Goal: Information Seeking & Learning: Learn about a topic

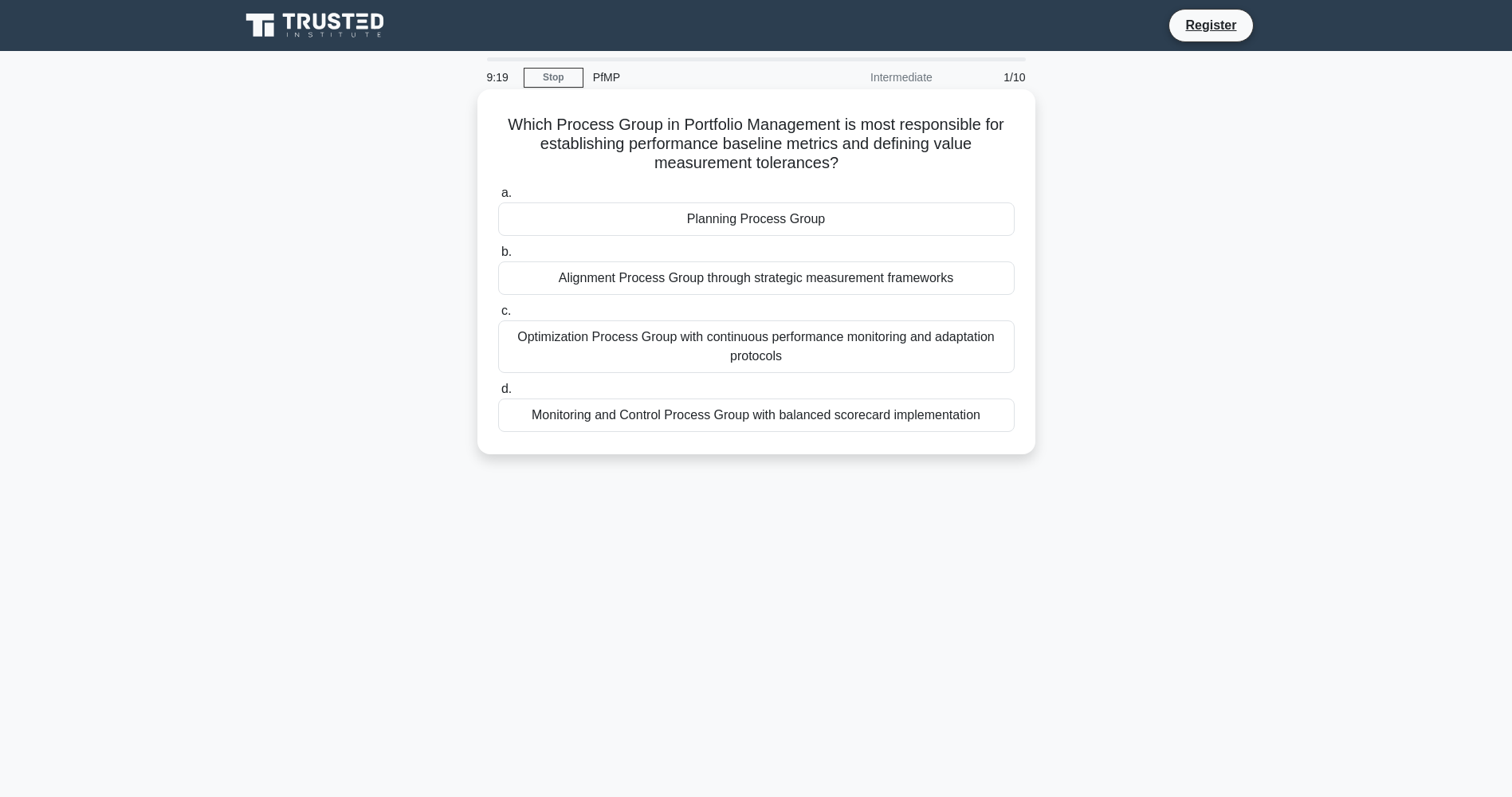
click at [733, 221] on div "Planning Process Group" at bounding box center [756, 219] width 517 height 34
click at [498, 198] on input "a. Planning Process Group" at bounding box center [498, 193] width 0 height 11
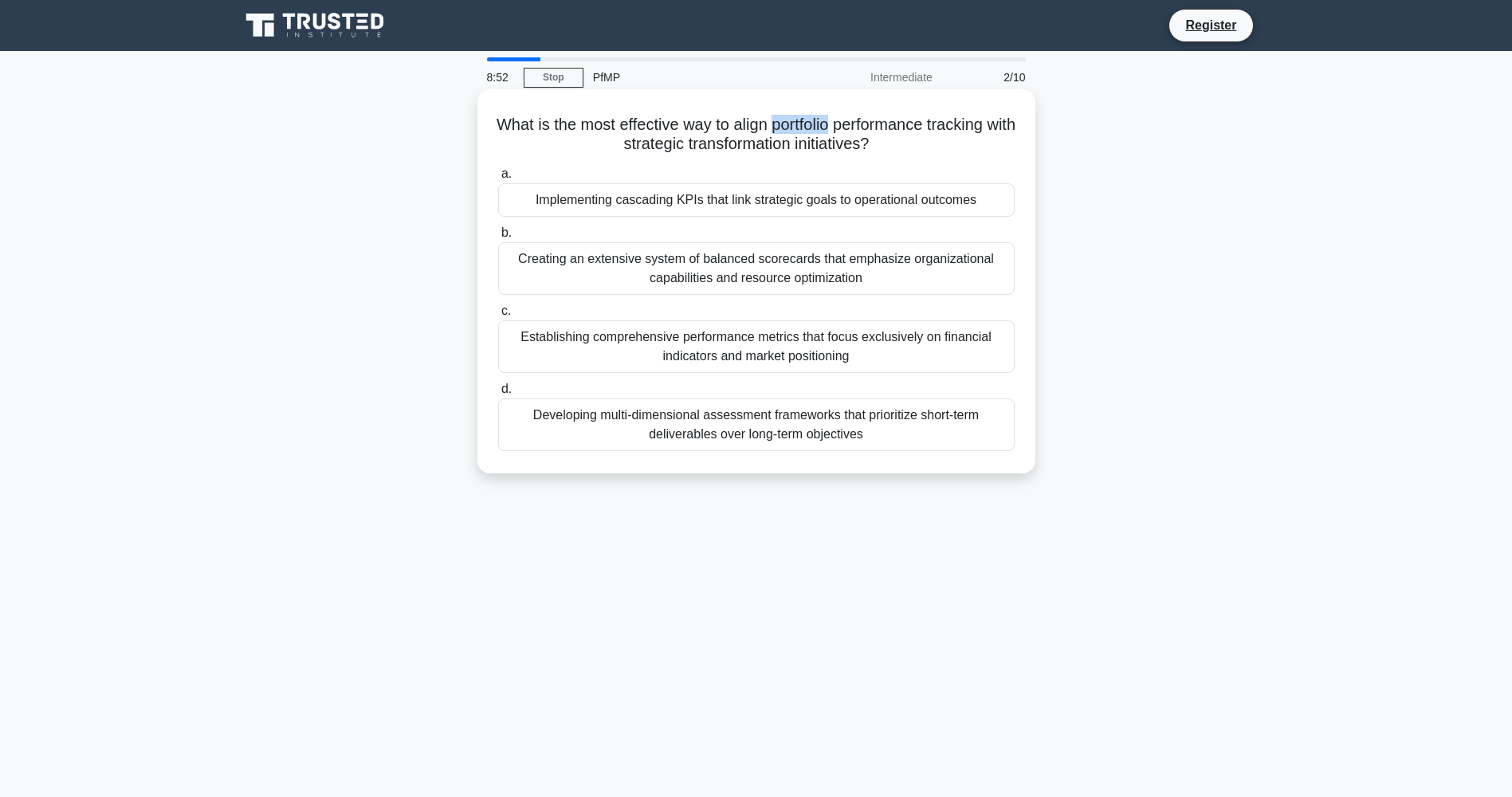
drag, startPoint x: 785, startPoint y: 123, endPoint x: 852, endPoint y: 130, distance: 67.4
click at [852, 130] on h5 "What is the most effective way to align portfolio performance tracking with str…" at bounding box center [757, 134] width 520 height 40
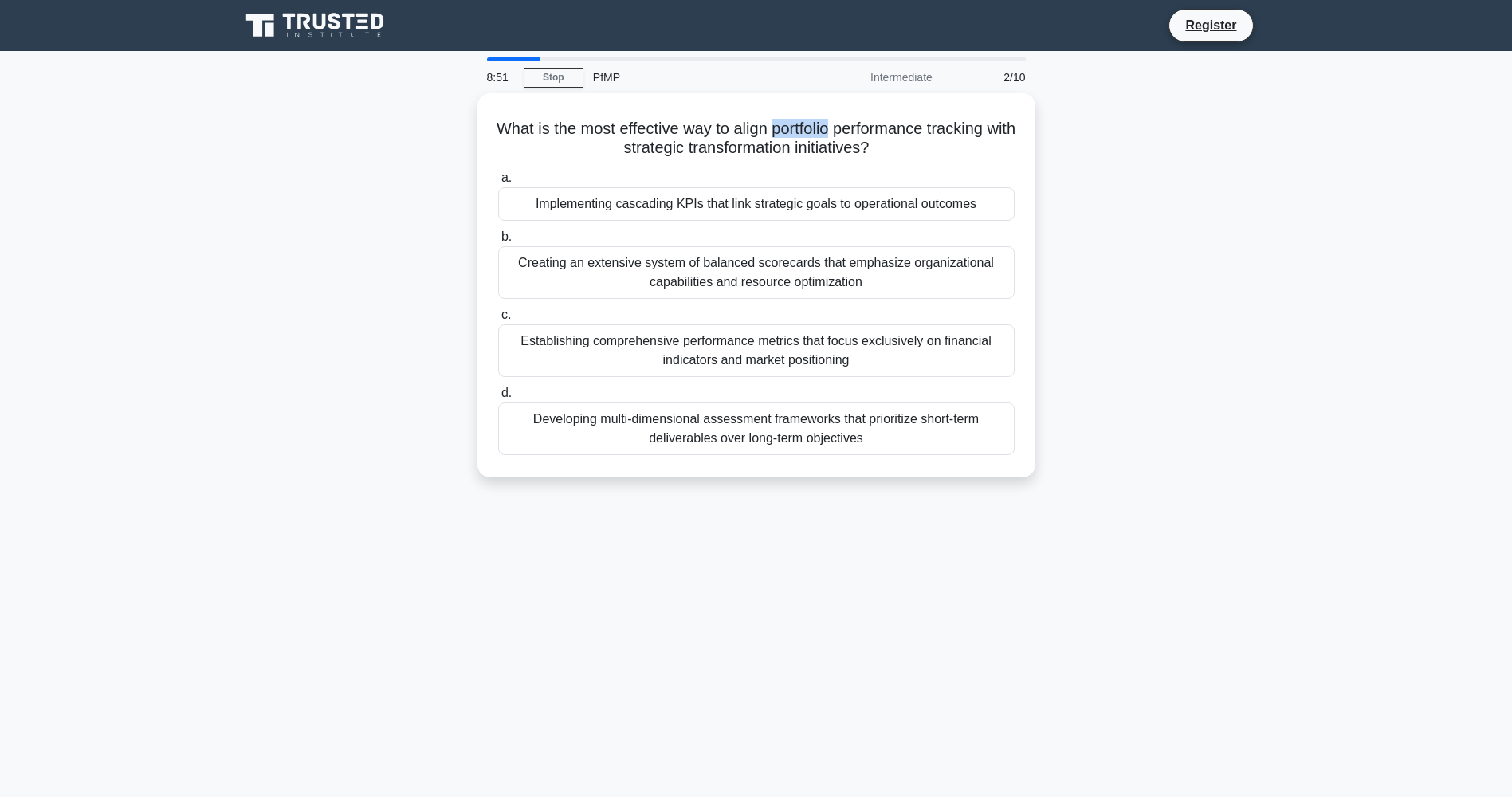
copy h5 "portfolio"
click at [1150, 241] on div "What is the most effective way to align portfolio performance tracking with str…" at bounding box center [756, 295] width 1052 height 403
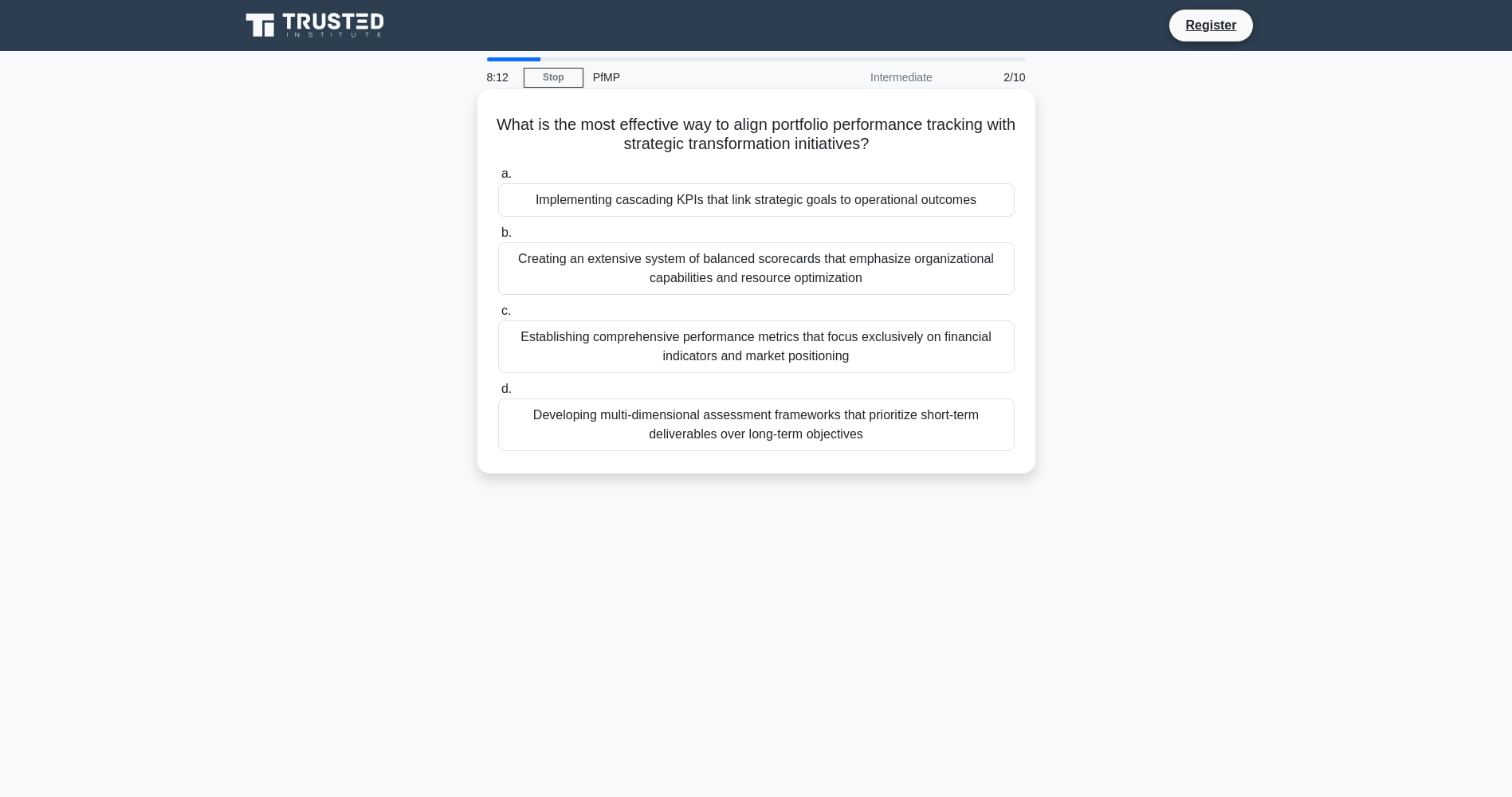
click at [702, 435] on div "Developing multi-dimensional assessment frameworks that prioritize short-term d…" at bounding box center [756, 425] width 517 height 52
click at [498, 394] on input "d. Developing multi-dimensional assessment frameworks that prioritize short-ter…" at bounding box center [498, 389] width 0 height 11
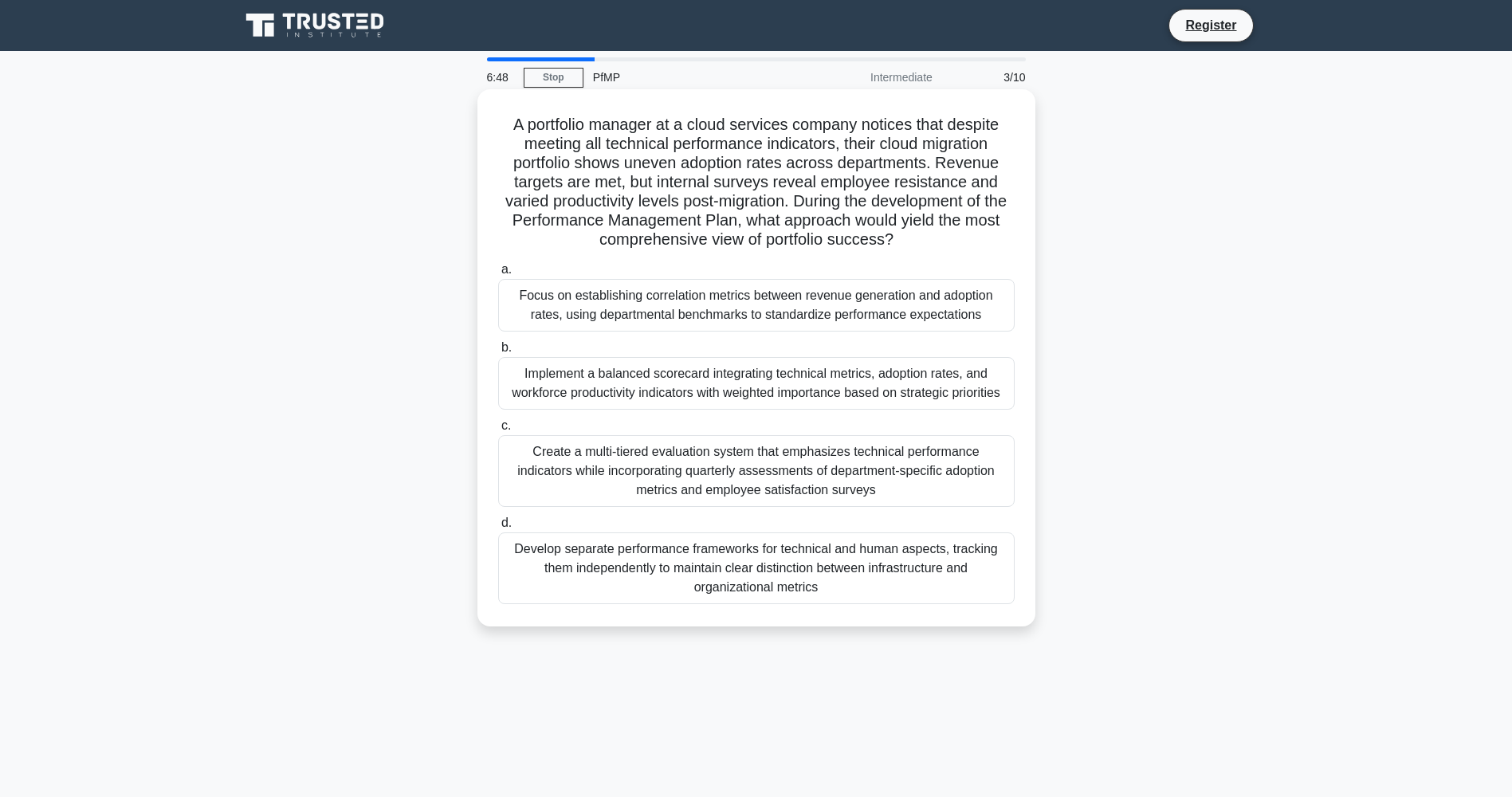
click at [625, 388] on div "Implement a balanced scorecard integrating technical metrics, adoption rates, a…" at bounding box center [756, 383] width 517 height 52
click at [498, 353] on input "b. Implement a balanced scorecard integrating technical metrics, adoption rates…" at bounding box center [498, 348] width 0 height 11
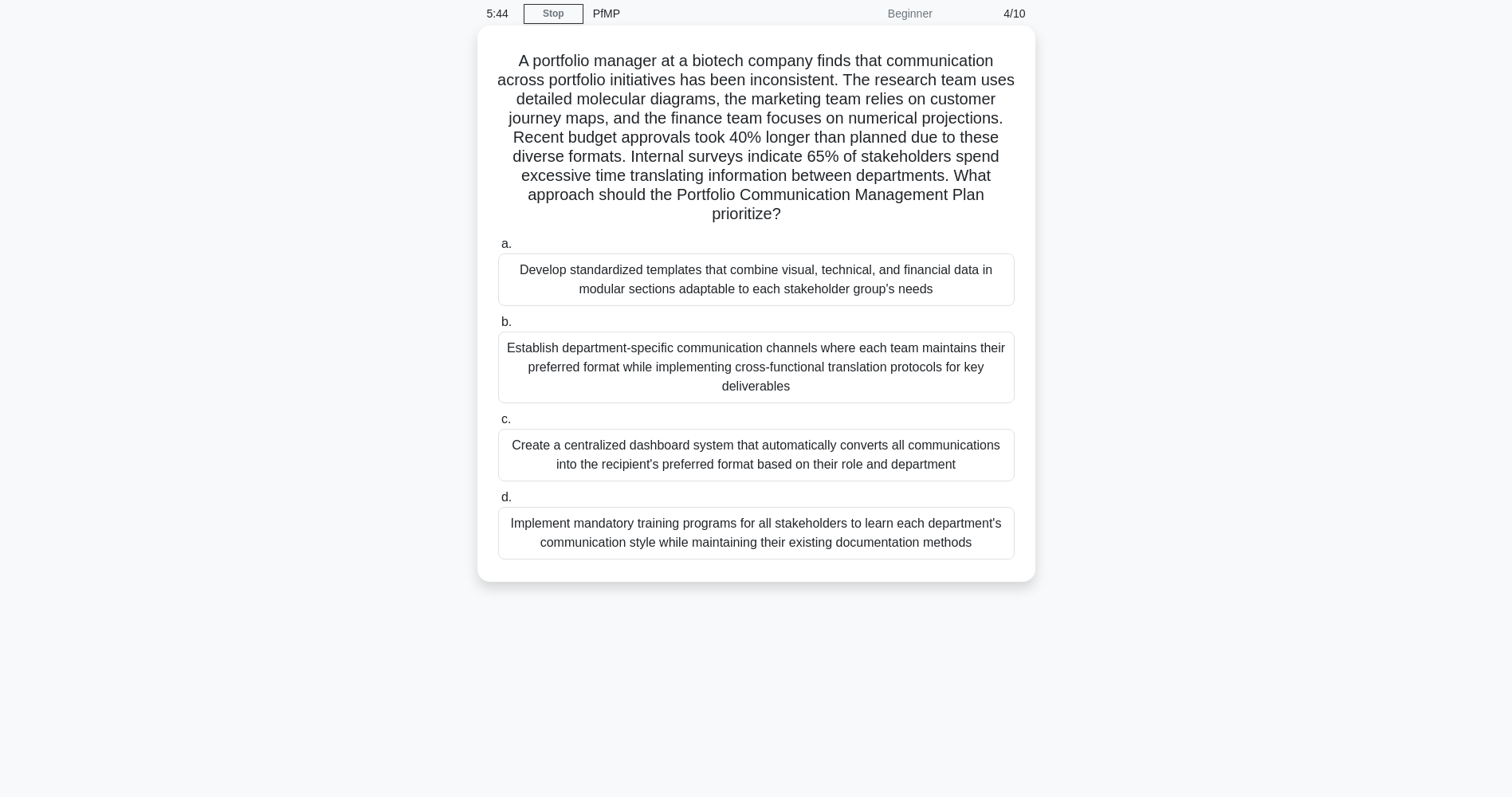
click at [675, 453] on div "Create a centralized dashboard system that automatically converts all communica…" at bounding box center [756, 455] width 517 height 52
click at [498, 425] on input "c. Create a centralized dashboard system that automatically converts all commun…" at bounding box center [498, 419] width 0 height 11
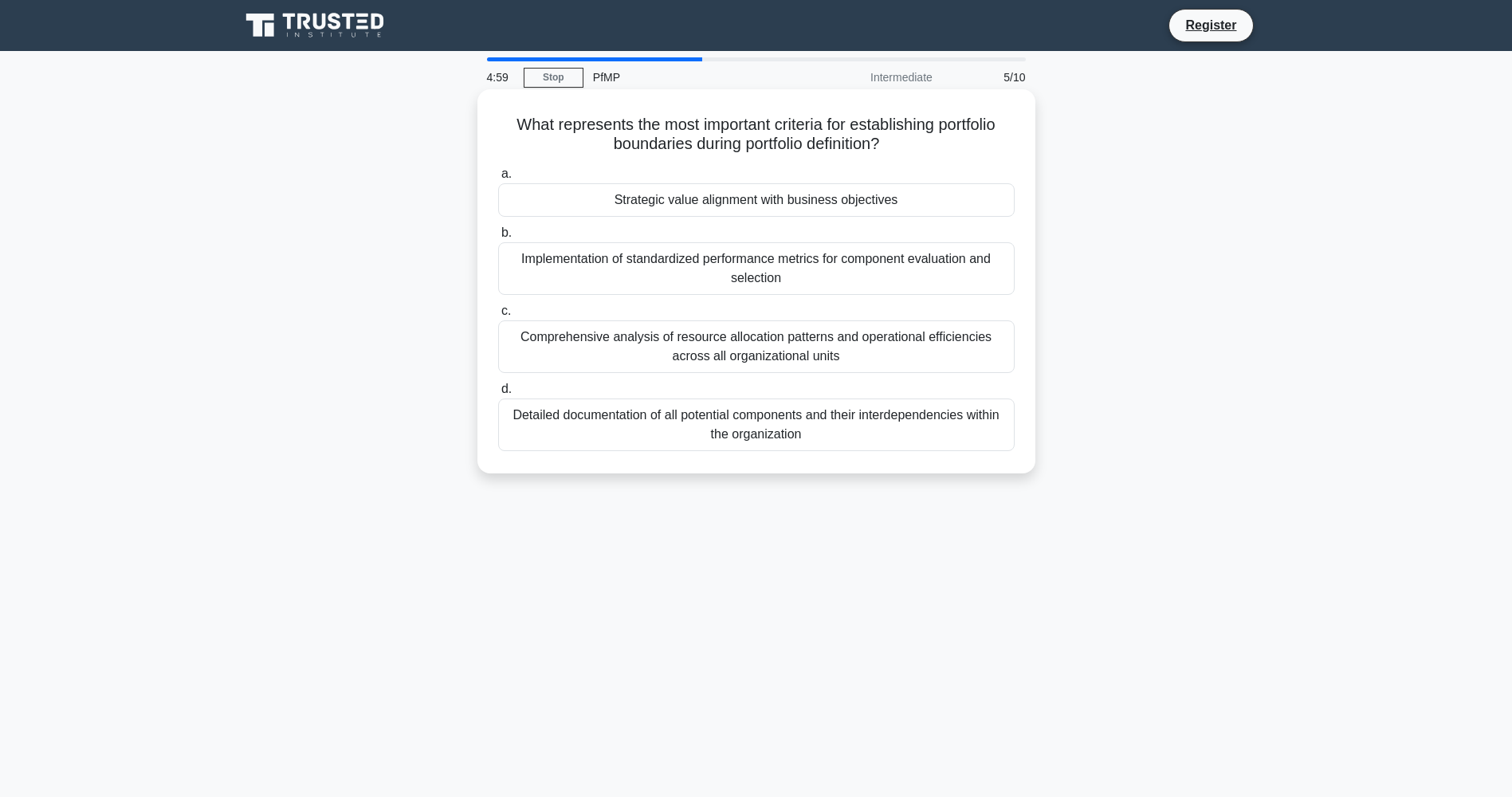
click at [696, 345] on div "Comprehensive analysis of resource allocation patterns and operational efficien…" at bounding box center [756, 347] width 517 height 52
click at [498, 317] on input "c. Comprehensive analysis of resource allocation patterns and operational effic…" at bounding box center [498, 311] width 0 height 11
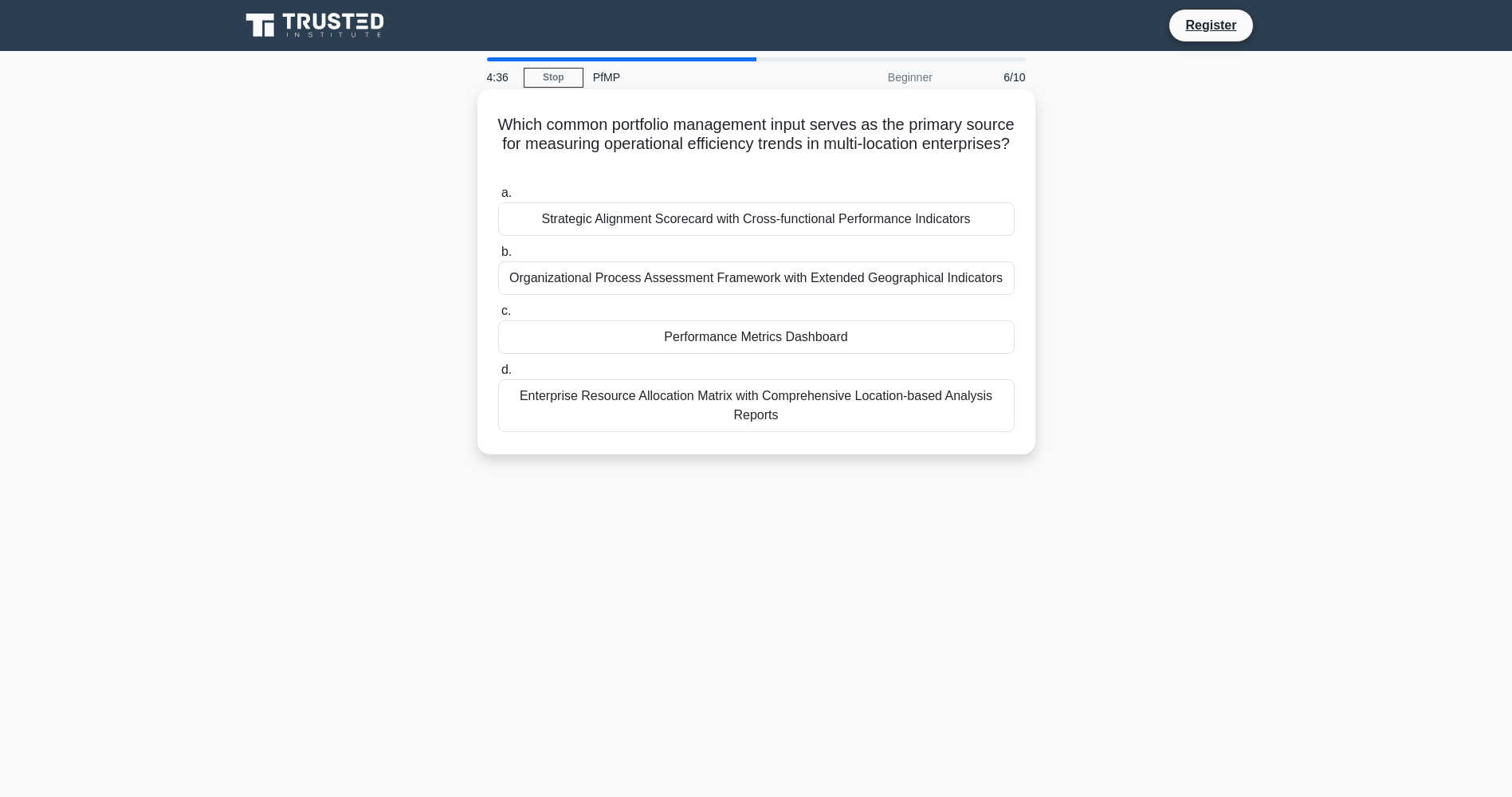
click at [688, 285] on div "Organizational Process Assessment Framework with Extended Geographical Indicato…" at bounding box center [756, 278] width 517 height 34
click at [498, 257] on input "b. Organizational Process Assessment Framework with Extended Geographical Indic…" at bounding box center [498, 252] width 0 height 11
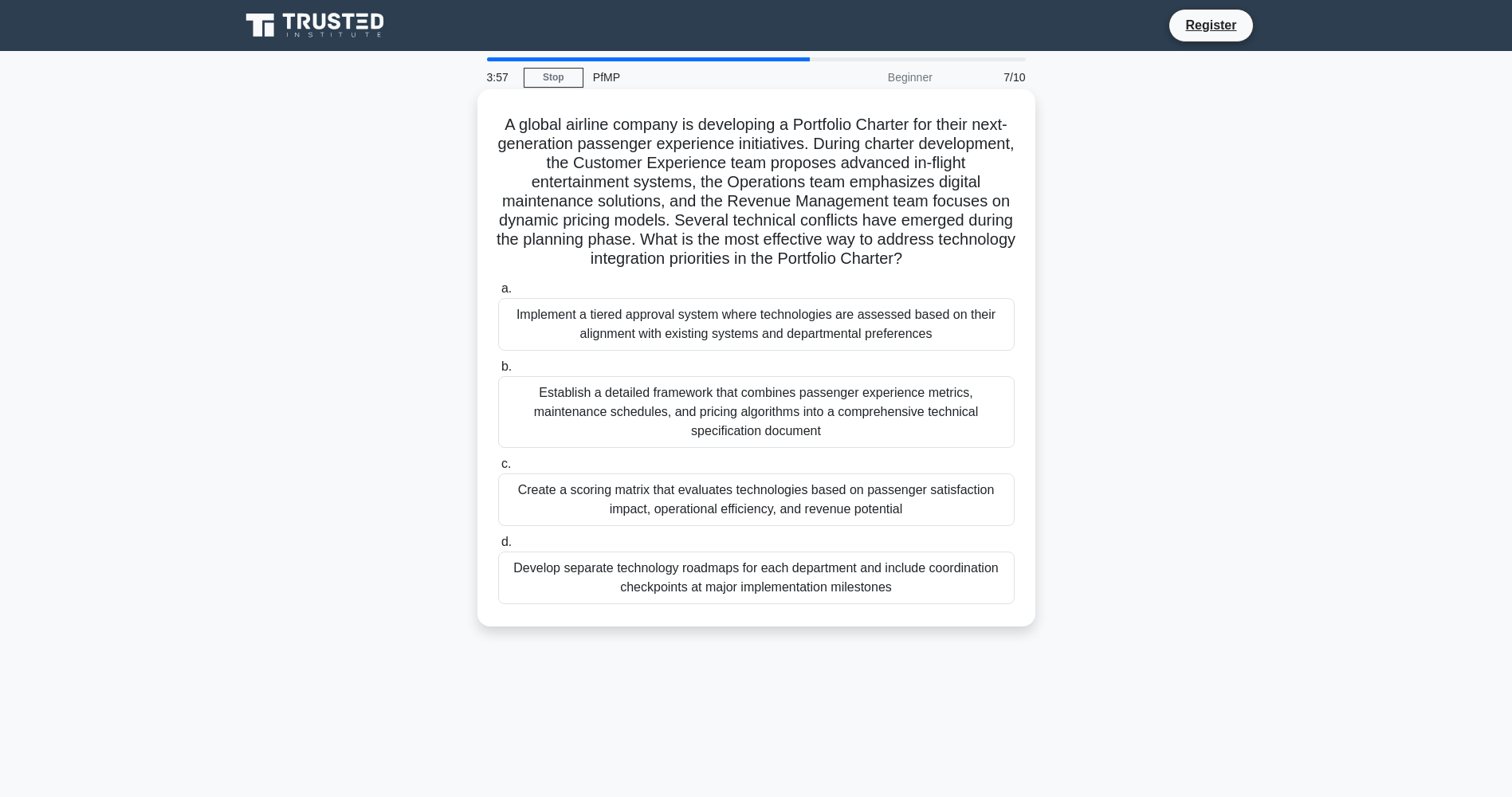
click at [937, 406] on div "Establish a detailed framework that combines passenger experience metrics, main…" at bounding box center [756, 412] width 517 height 71
click at [498, 372] on input "b. Establish a detailed framework that combines passenger experience metrics, m…" at bounding box center [498, 367] width 0 height 11
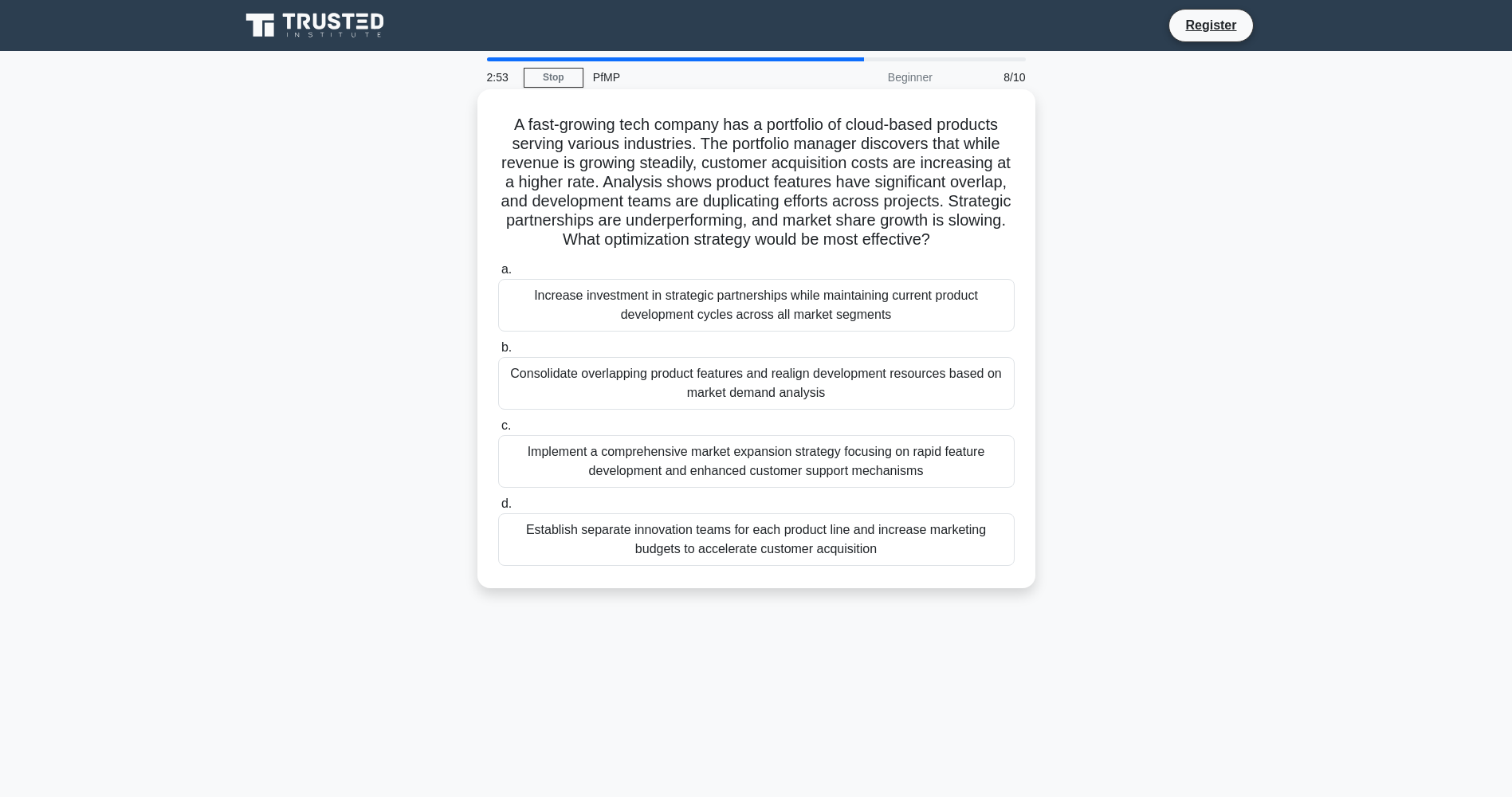
click at [668, 383] on div "Consolidate overlapping product features and realign development resources base…" at bounding box center [756, 383] width 517 height 52
click at [498, 353] on input "b. Consolidate overlapping product features and realign development resources b…" at bounding box center [498, 348] width 0 height 11
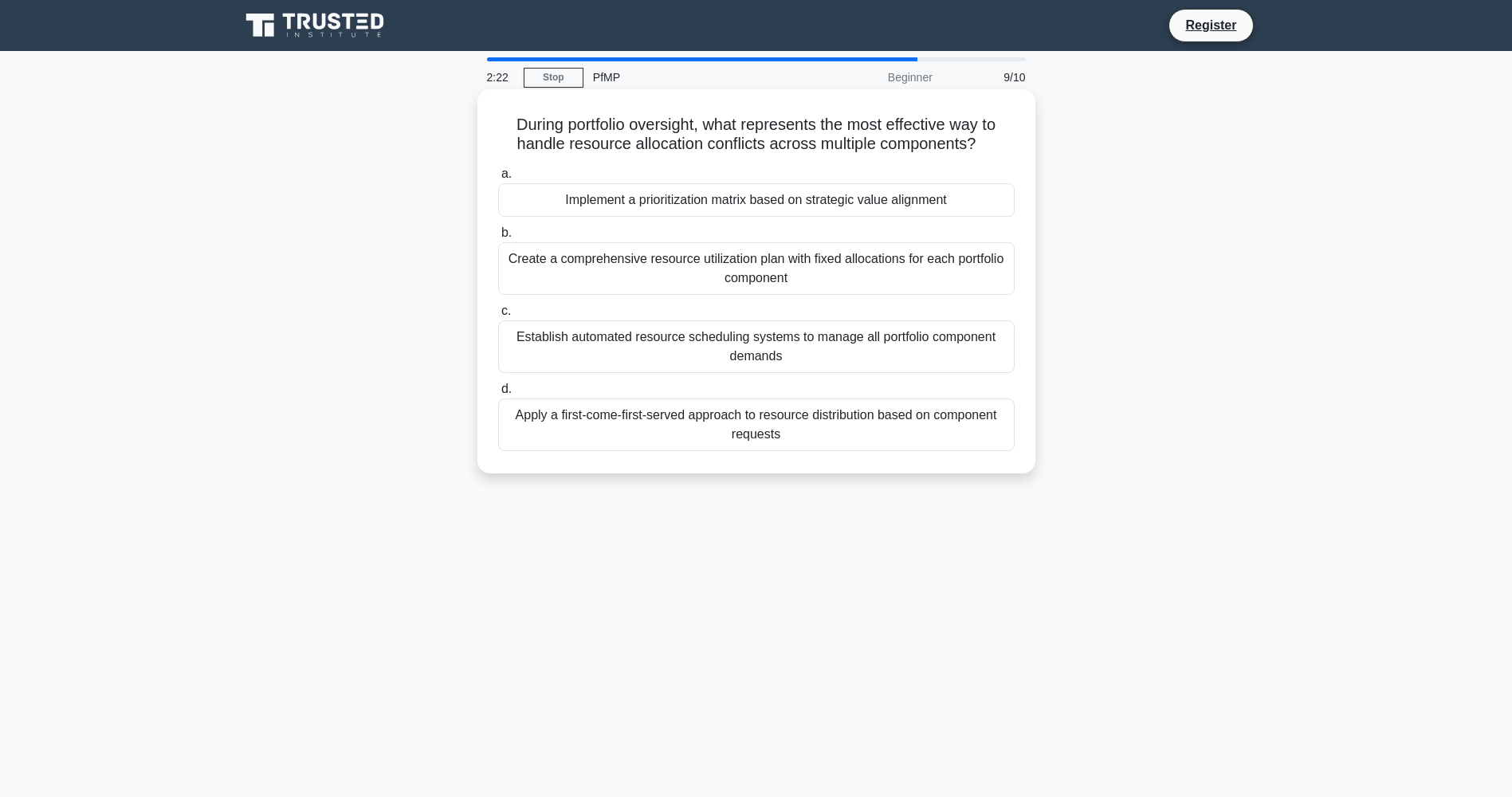
click at [559, 353] on div "Establish automated resource scheduling systems to manage all portfolio compone…" at bounding box center [756, 347] width 517 height 52
click at [498, 317] on input "c. Establish automated resource scheduling systems to manage all portfolio comp…" at bounding box center [498, 311] width 0 height 11
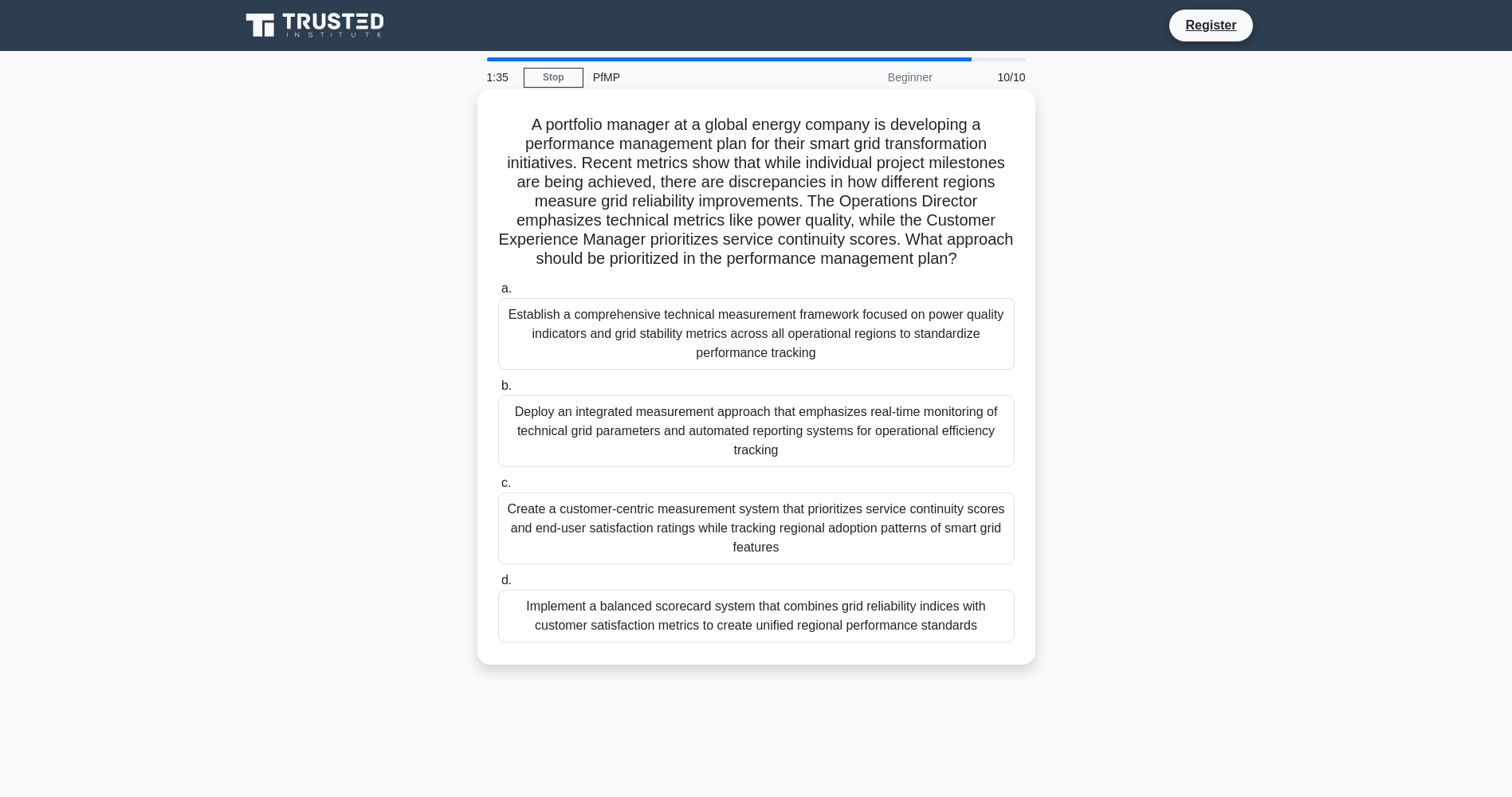
click at [600, 542] on div "Create a customer-centric measurement system that prioritizes service continuit…" at bounding box center [756, 528] width 517 height 71
drag, startPoint x: 600, startPoint y: 542, endPoint x: 559, endPoint y: 539, distance: 41.1
click at [559, 539] on div "Create a customer-centric measurement system that prioritizes service continuit…" at bounding box center [756, 528] width 517 height 71
click at [498, 489] on input "c. Create a customer-centric measurement system that prioritizes service contin…" at bounding box center [498, 483] width 0 height 11
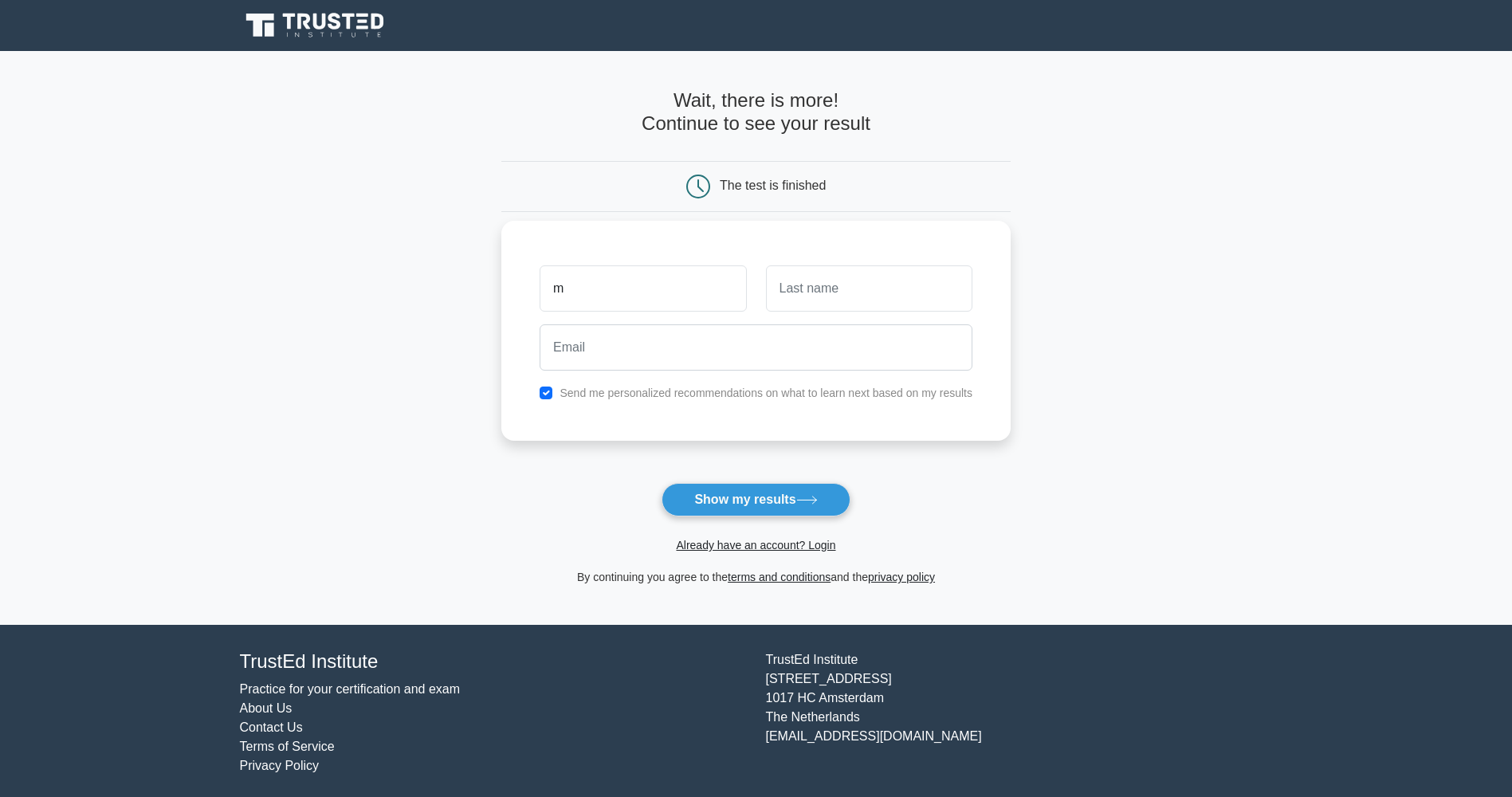
type input "mohannad"
click at [813, 305] on input "text" at bounding box center [869, 289] width 207 height 46
type input "komboz"
click at [738, 357] on input "email" at bounding box center [756, 348] width 433 height 46
type input "mohannadabualkomboz@gmail.com"
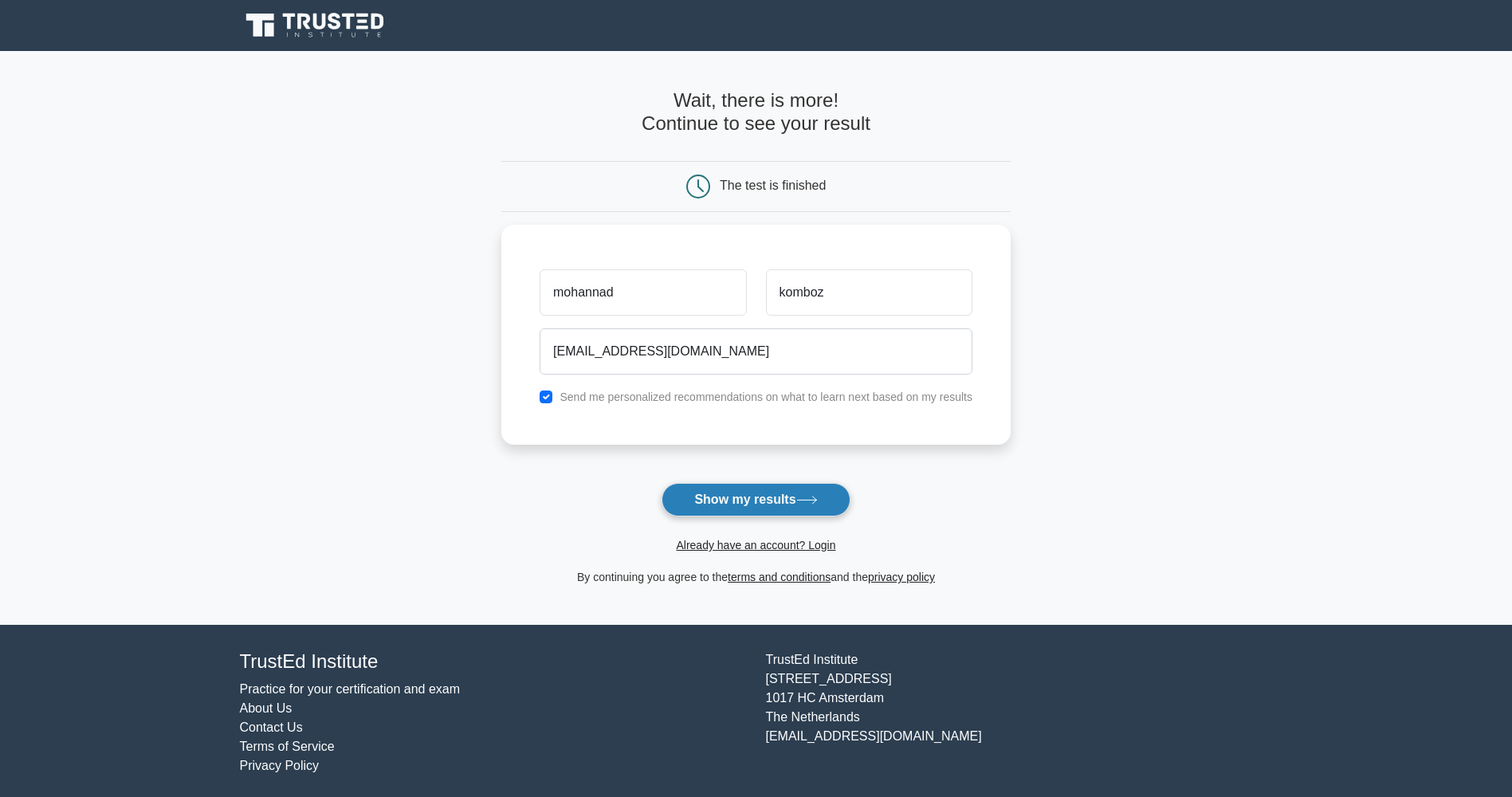
click at [748, 503] on button "Show my results" at bounding box center [755, 499] width 188 height 34
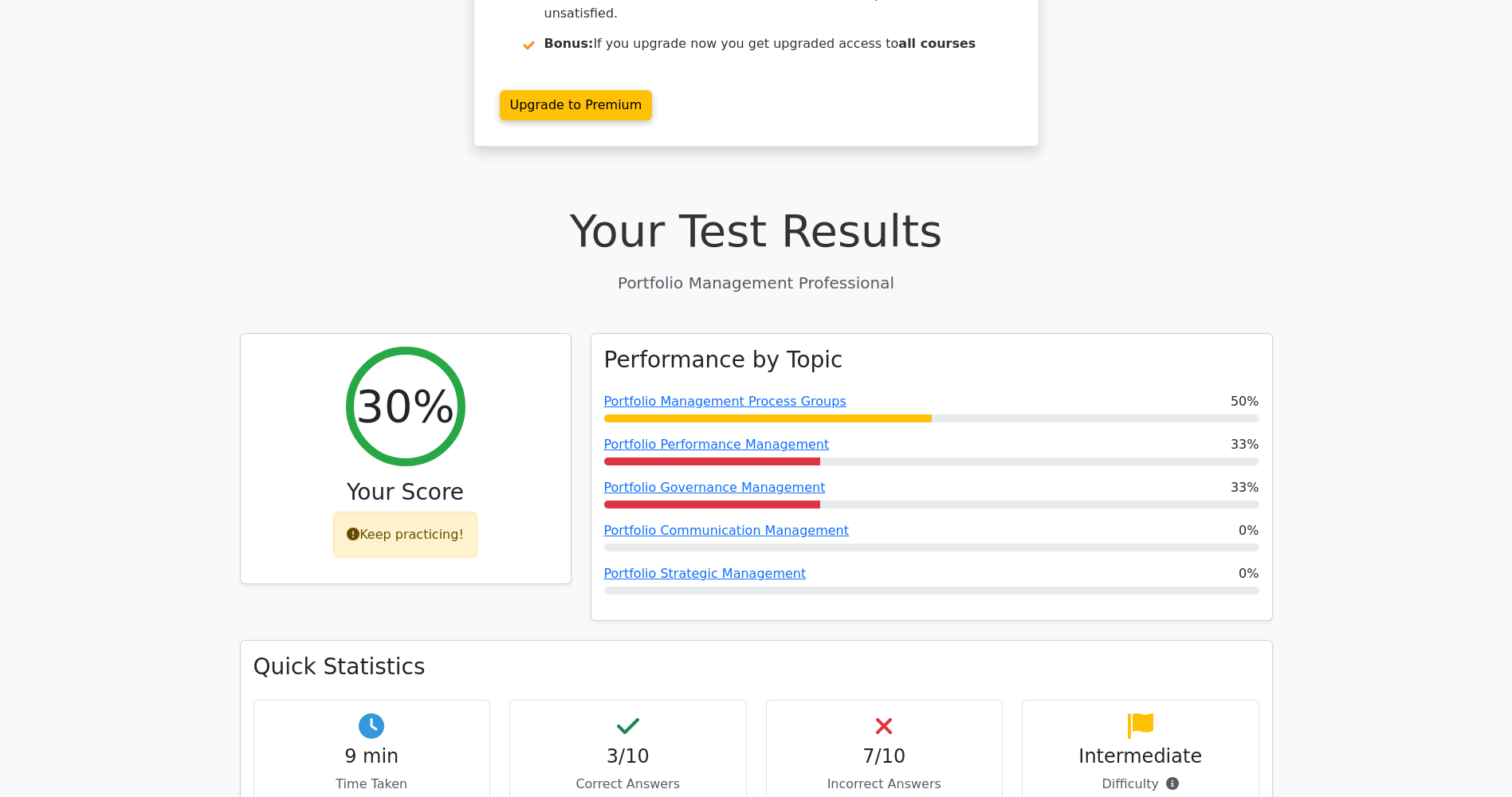
scroll to position [239, 0]
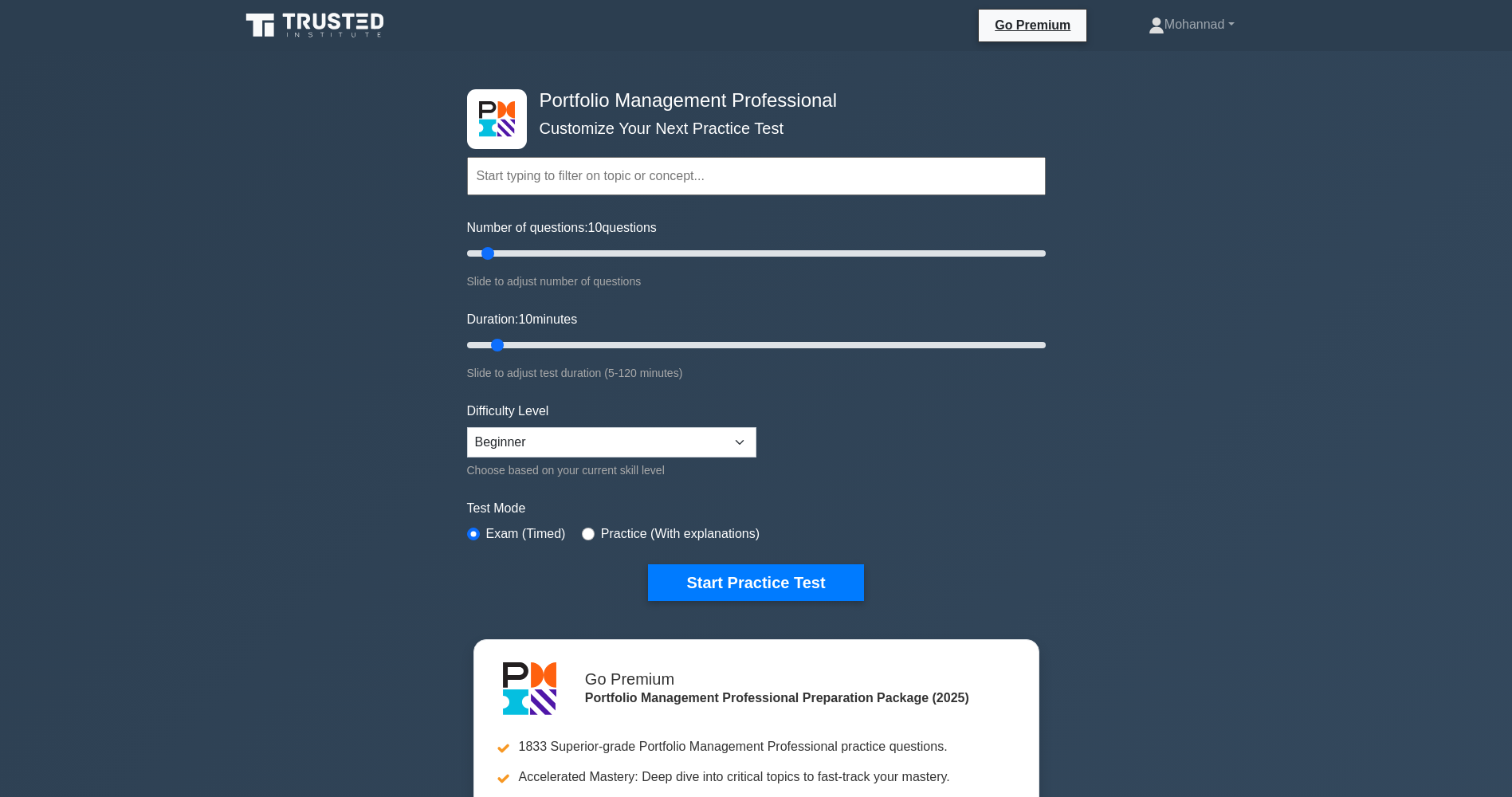
click at [610, 185] on input "text" at bounding box center [757, 175] width 579 height 39
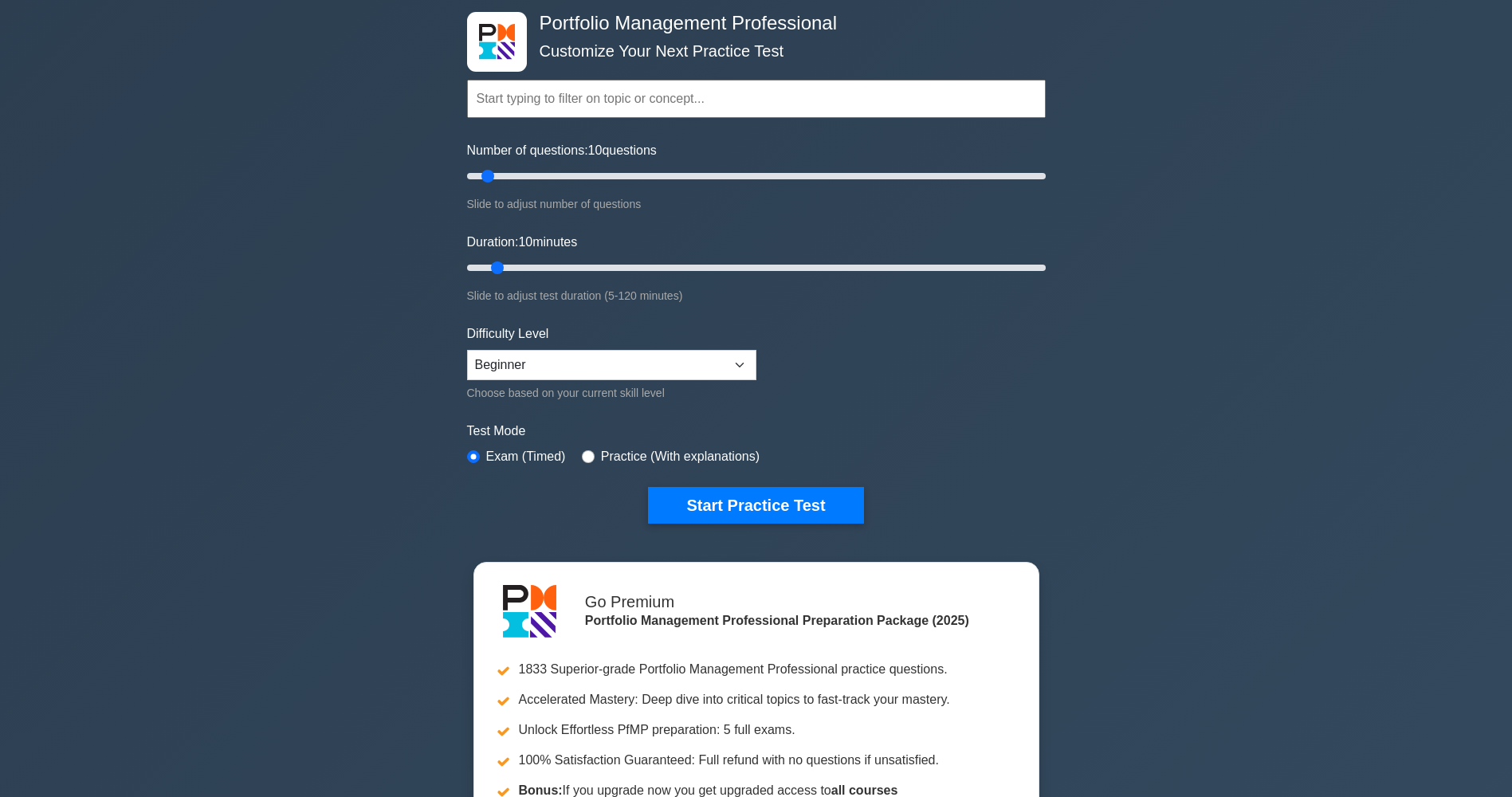
scroll to position [80, 0]
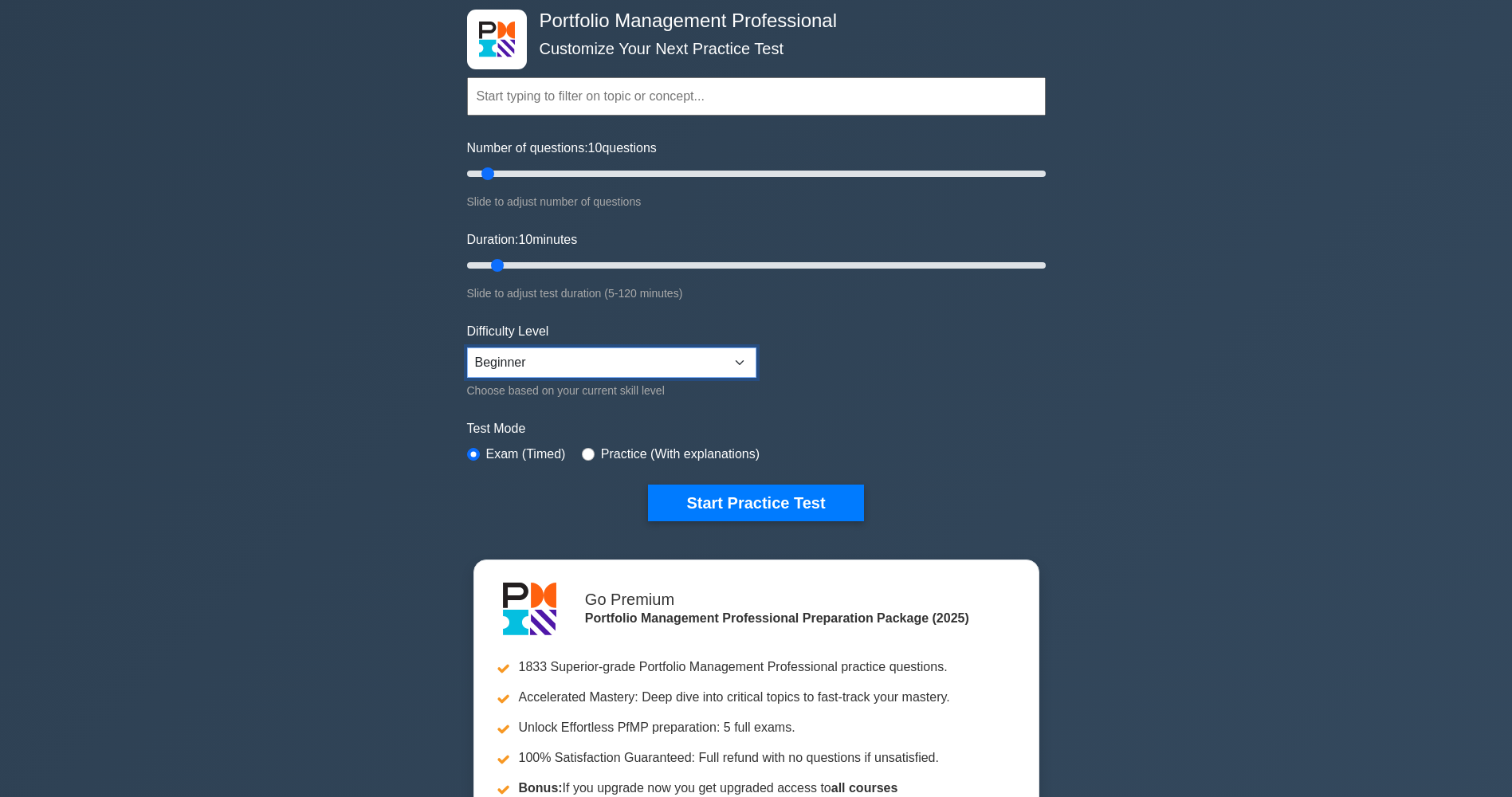
click at [634, 351] on select "Beginner Intermediate Expert" at bounding box center [612, 362] width 289 height 30
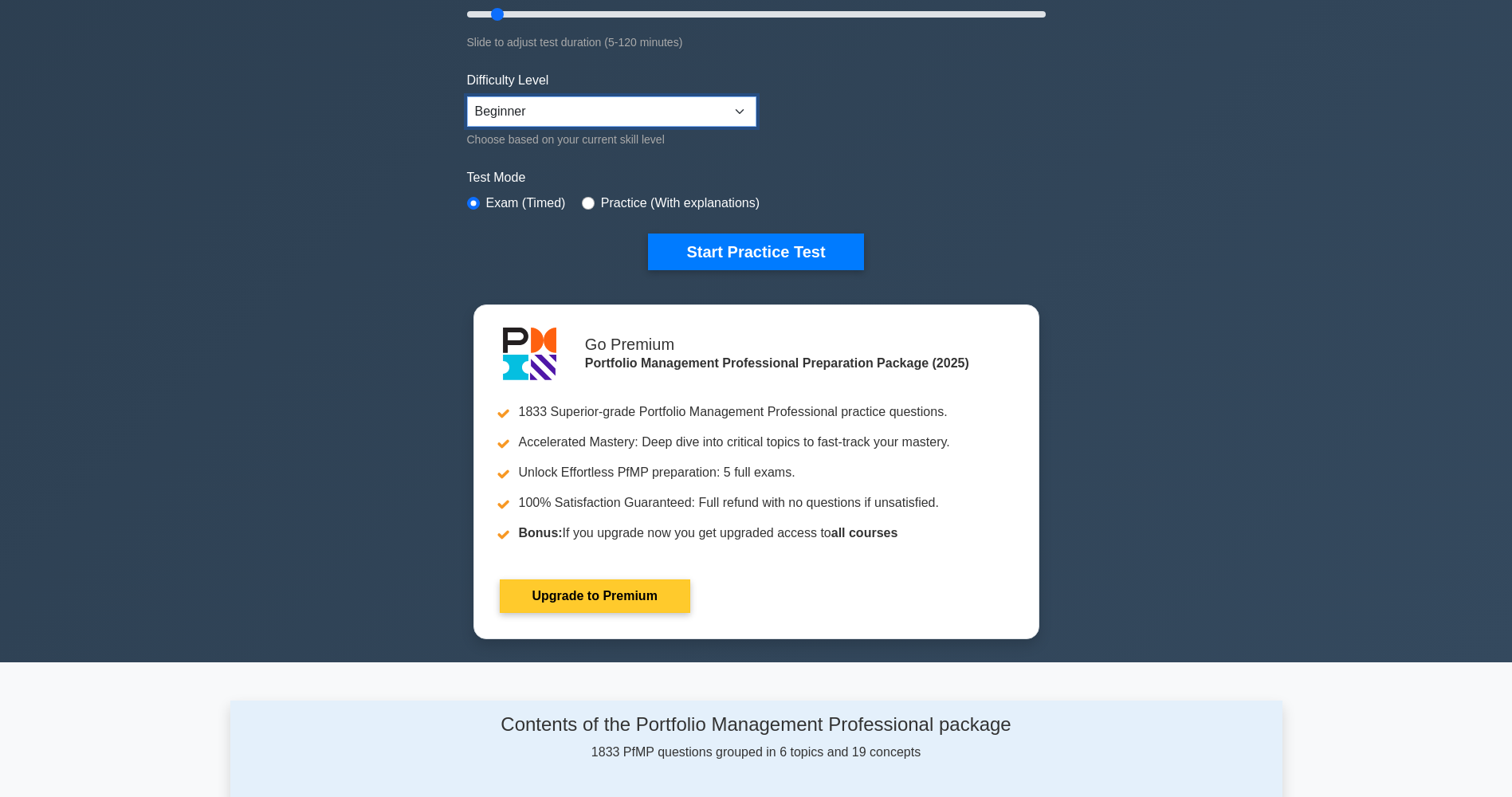
scroll to position [319, 0]
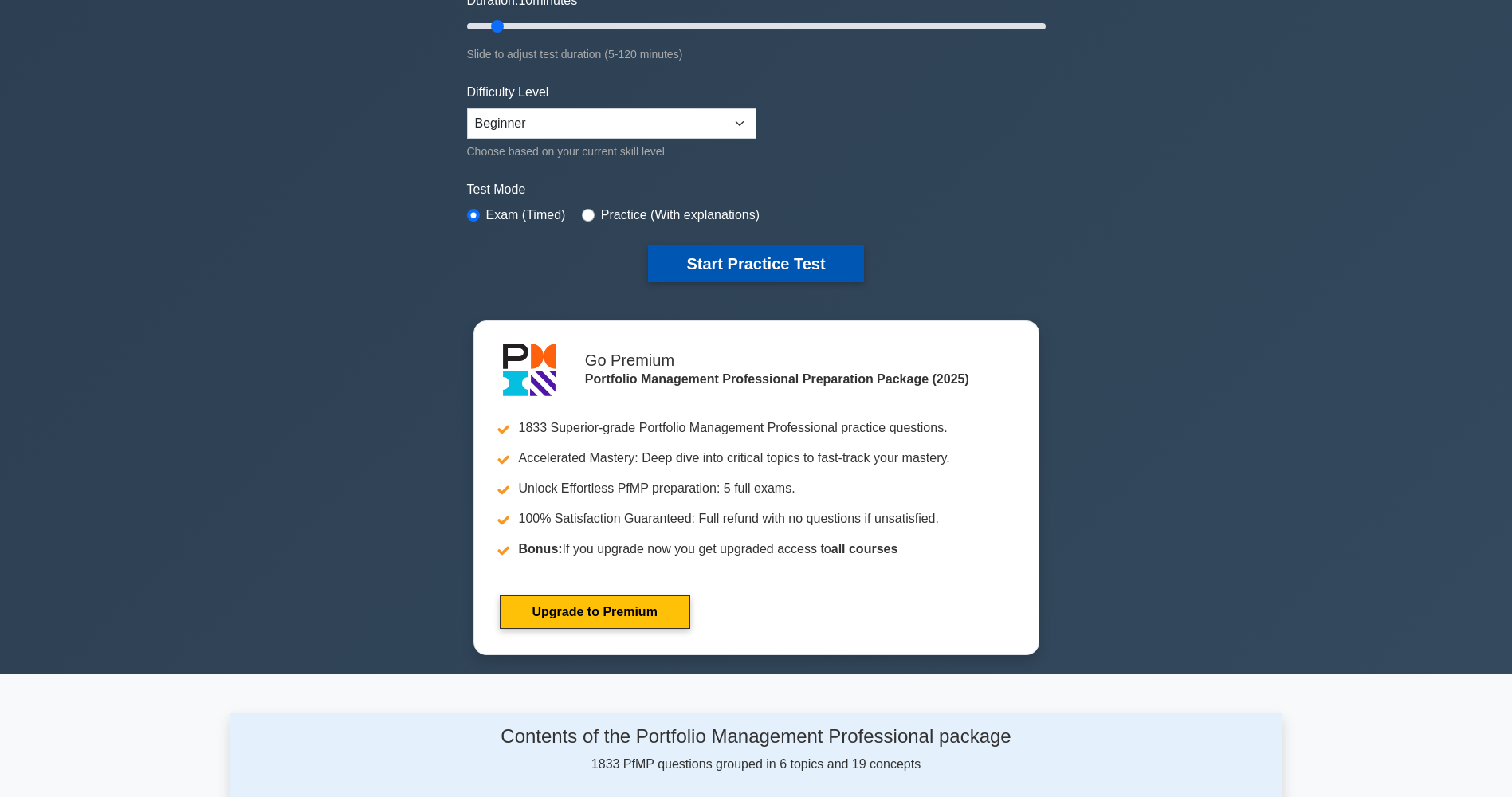
click at [785, 267] on button "Start Practice Test" at bounding box center [755, 263] width 215 height 37
